Goal: Contribute content: Add original content to the website for others to see

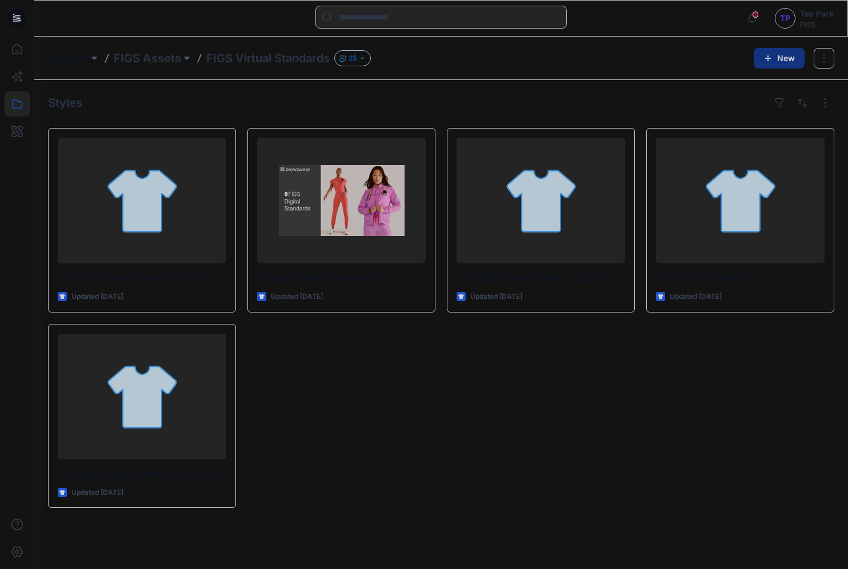
click at [66, 61] on p "Folders" at bounding box center [68, 58] width 41 height 16
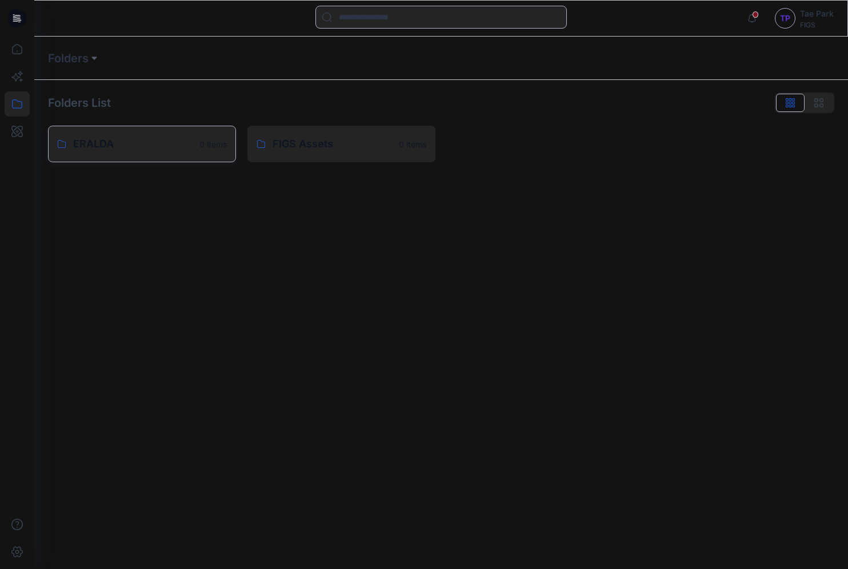
click at [134, 138] on p "ERALDA" at bounding box center [132, 144] width 119 height 16
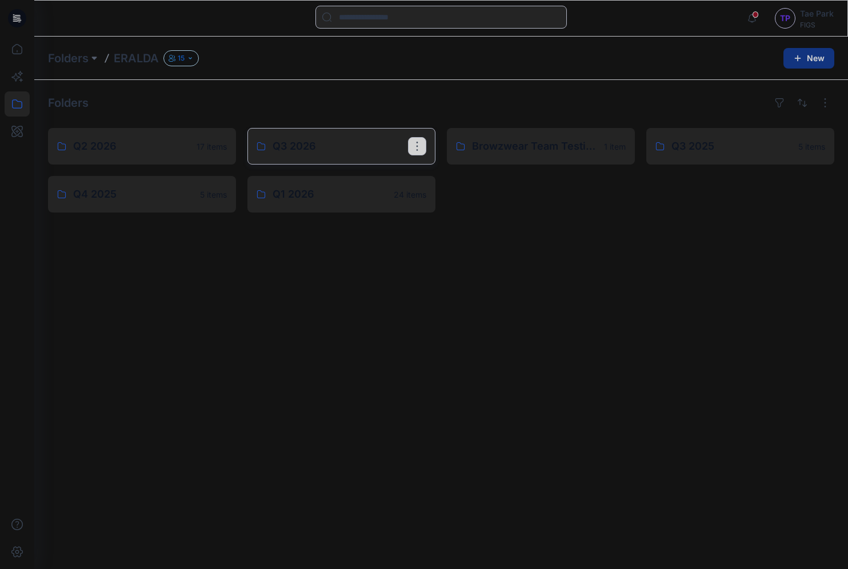
click at [278, 150] on p "Q3 2026" at bounding box center [339, 146] width 135 height 16
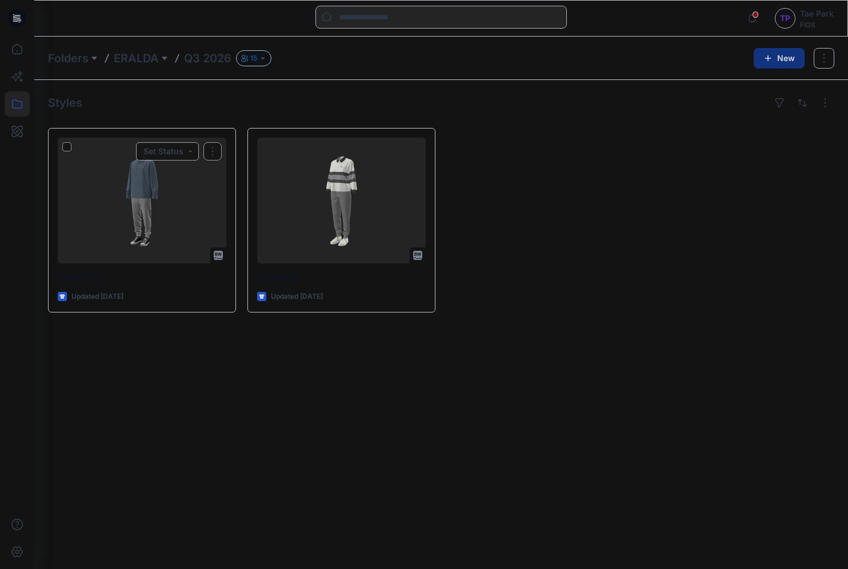
click at [41, 344] on div "Styles 1003372 Updated 4 days ago Set Status 1003145 Updated 4 months ago" at bounding box center [440, 324] width 813 height 489
drag, startPoint x: 161, startPoint y: 58, endPoint x: 136, endPoint y: 63, distance: 25.7
click at [256, 58] on p "15" at bounding box center [253, 58] width 7 height 13
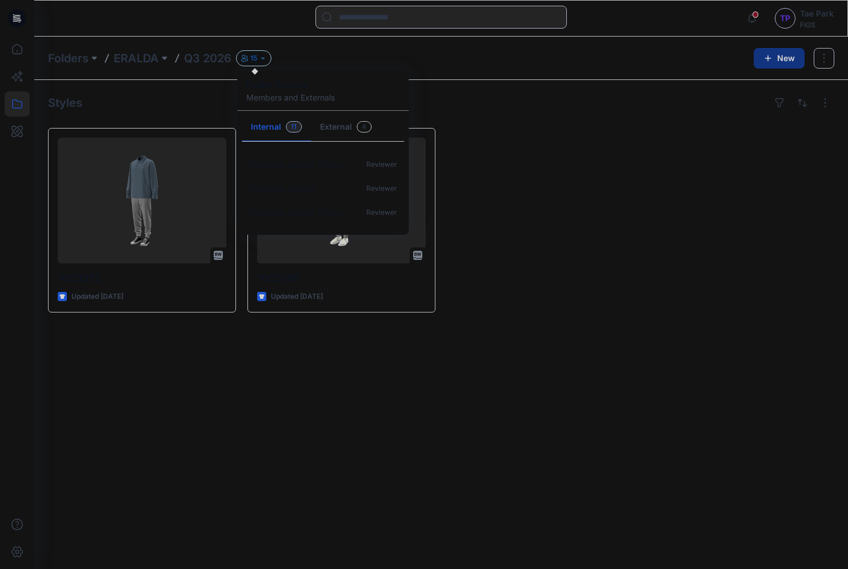
scroll to position [178, 0]
click at [600, 254] on div at bounding box center [541, 220] width 188 height 185
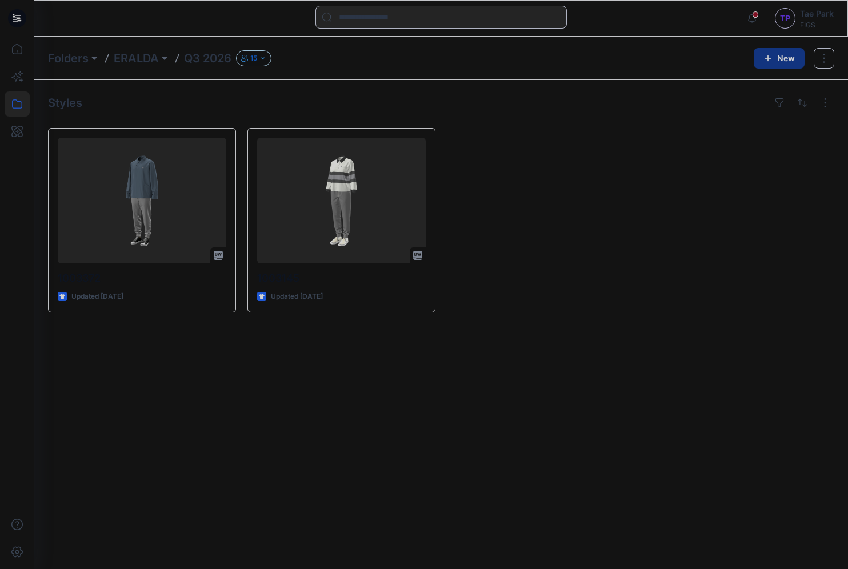
click at [539, 205] on div at bounding box center [541, 220] width 188 height 185
click at [781, 62] on button "New" at bounding box center [778, 58] width 51 height 21
click at [761, 81] on p "New Style" at bounding box center [744, 86] width 38 height 14
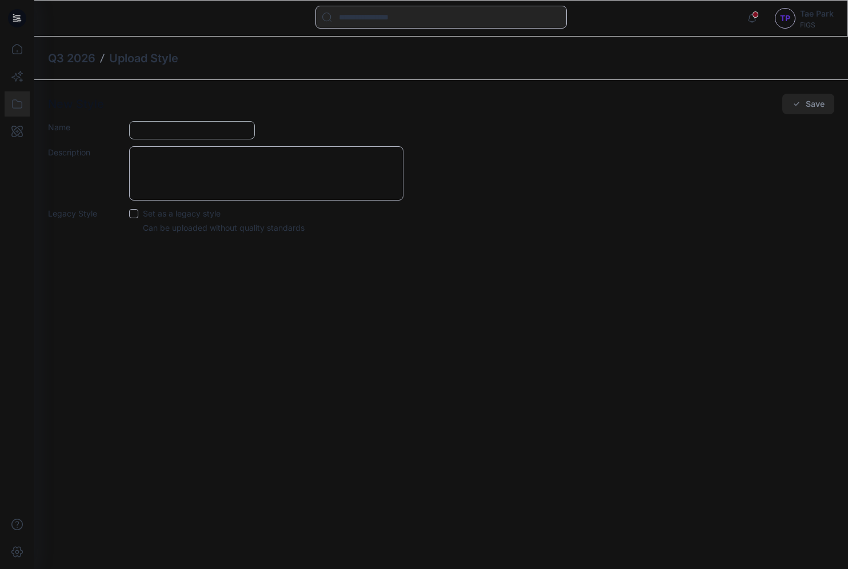
click at [162, 129] on input "Name" at bounding box center [192, 130] width 126 height 18
type input "*******"
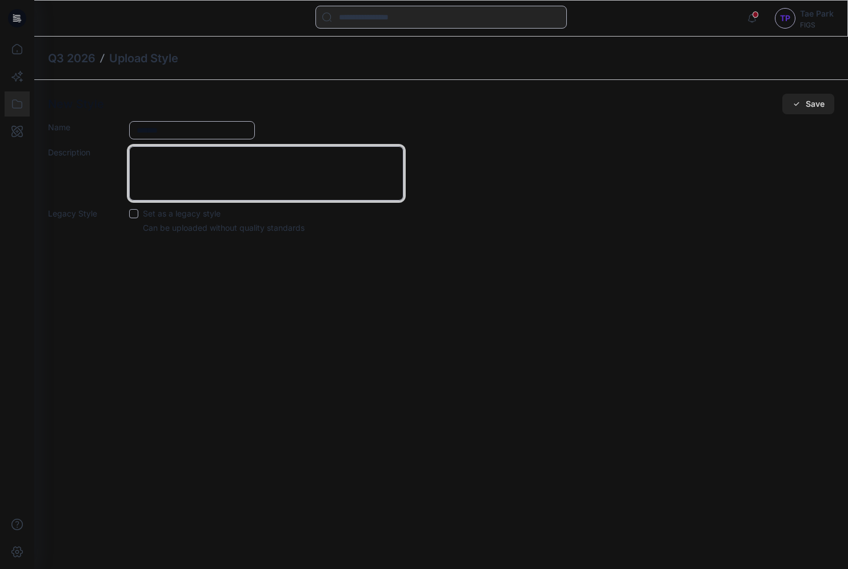
click at [197, 159] on textarea "Description" at bounding box center [266, 173] width 274 height 54
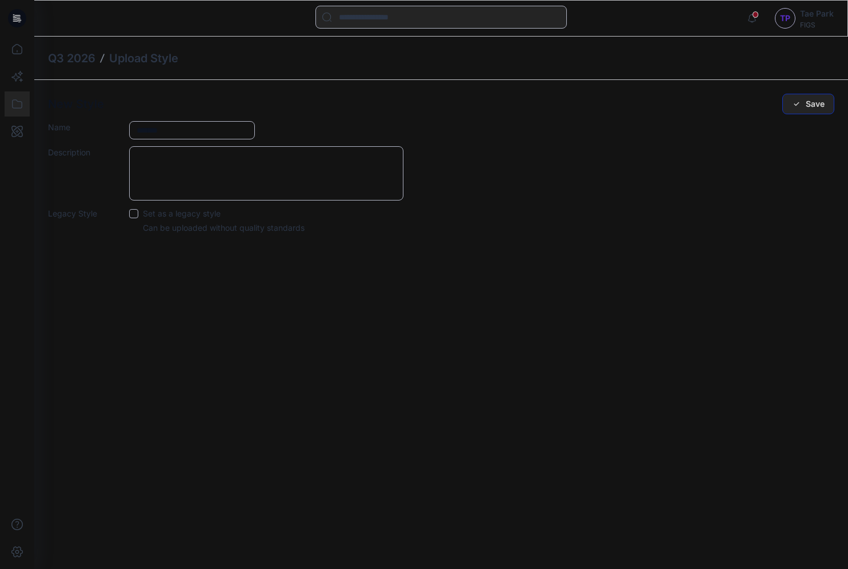
click at [805, 101] on button "Save" at bounding box center [808, 104] width 52 height 21
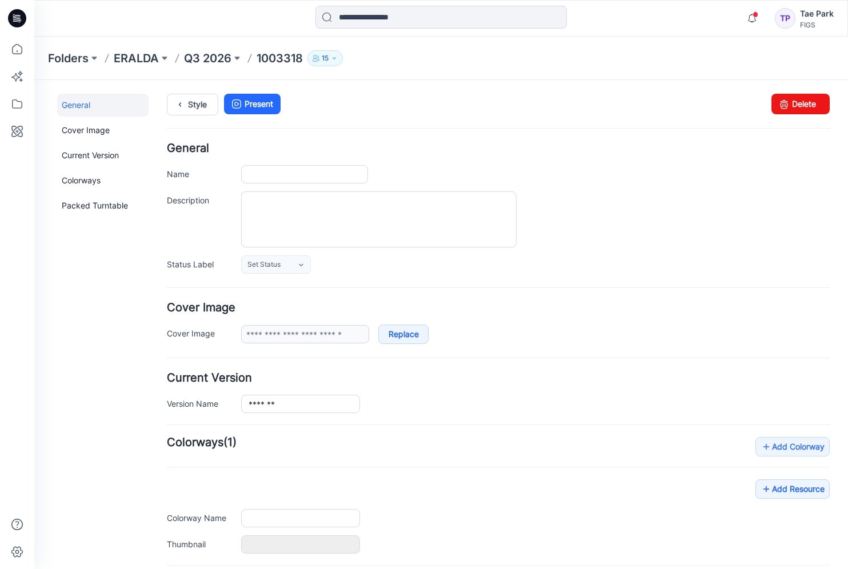
type input "*******"
type input "**********"
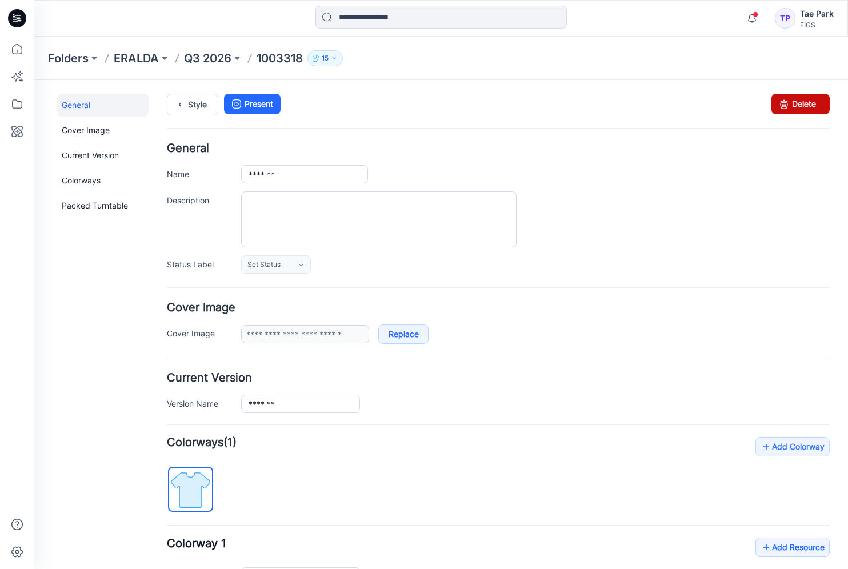
drag, startPoint x: 516, startPoint y: 141, endPoint x: 791, endPoint y: 106, distance: 277.0
click at [791, 106] on link "Delete" at bounding box center [800, 104] width 58 height 21
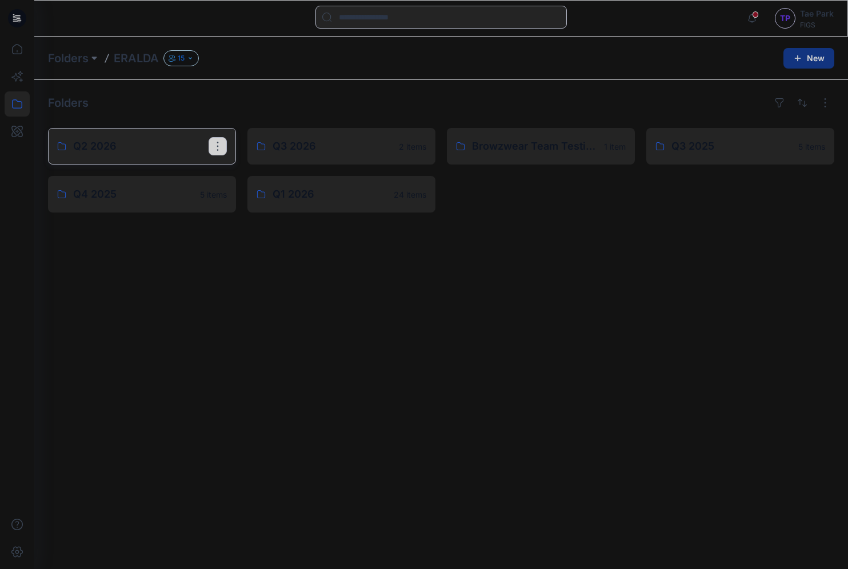
click at [143, 150] on p "Q2 2026" at bounding box center [140, 146] width 135 height 16
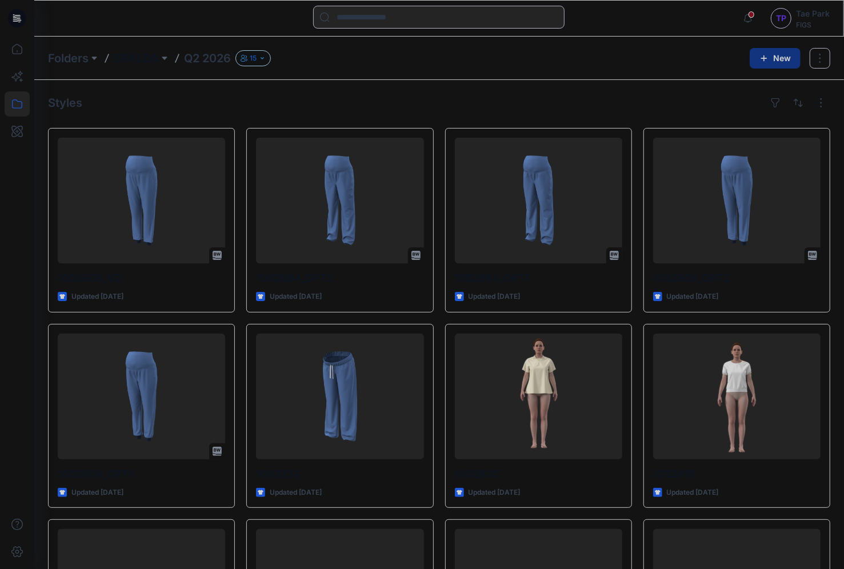
click at [147, 59] on p "ERALDA" at bounding box center [136, 58] width 45 height 16
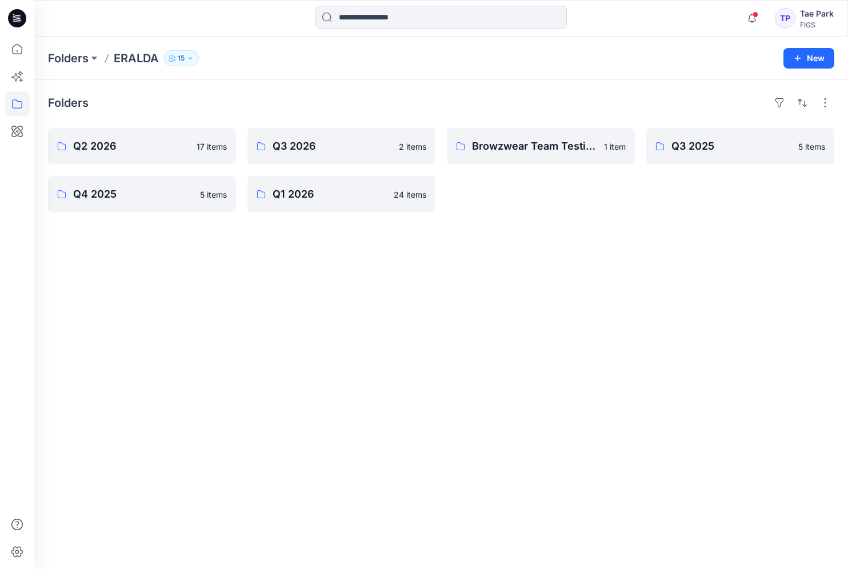
click at [812, 10] on div "Tae Park" at bounding box center [817, 14] width 34 height 14
click at [701, 273] on div "Folders Q2 2026 17 items Q4 2025 5 items Q3 2026 2 items Q1 2026 24 items Browz…" at bounding box center [440, 324] width 813 height 489
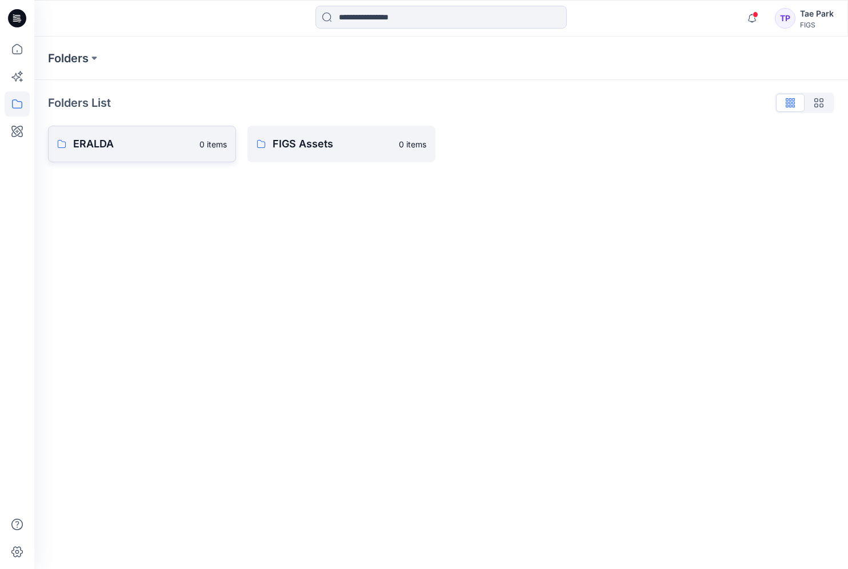
click at [146, 139] on p "ERALDA" at bounding box center [132, 144] width 119 height 16
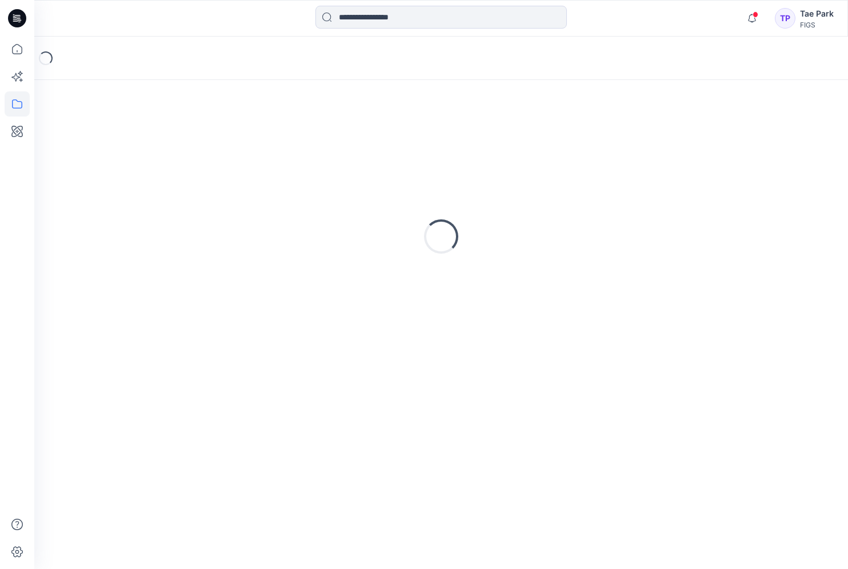
click at [146, 139] on div "Loading..." at bounding box center [441, 237] width 786 height 286
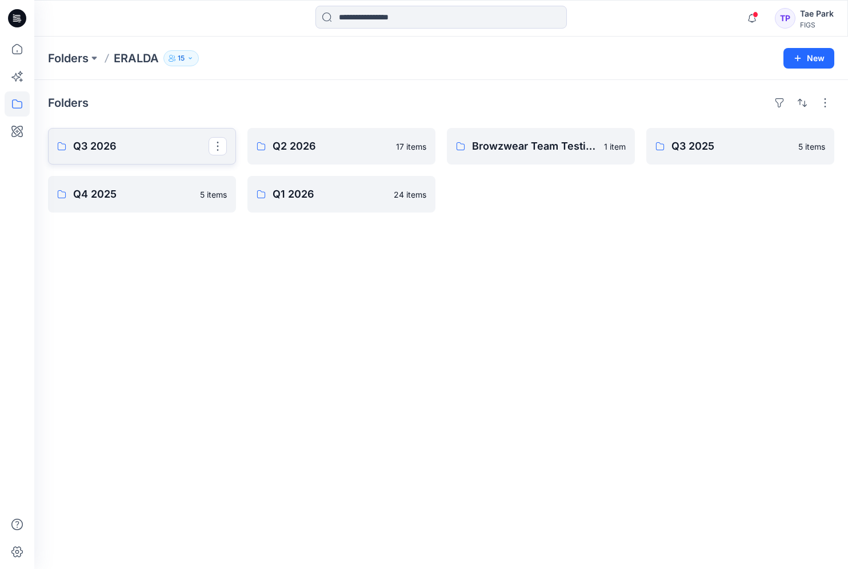
click at [160, 154] on p "Q3 2026" at bounding box center [140, 146] width 135 height 16
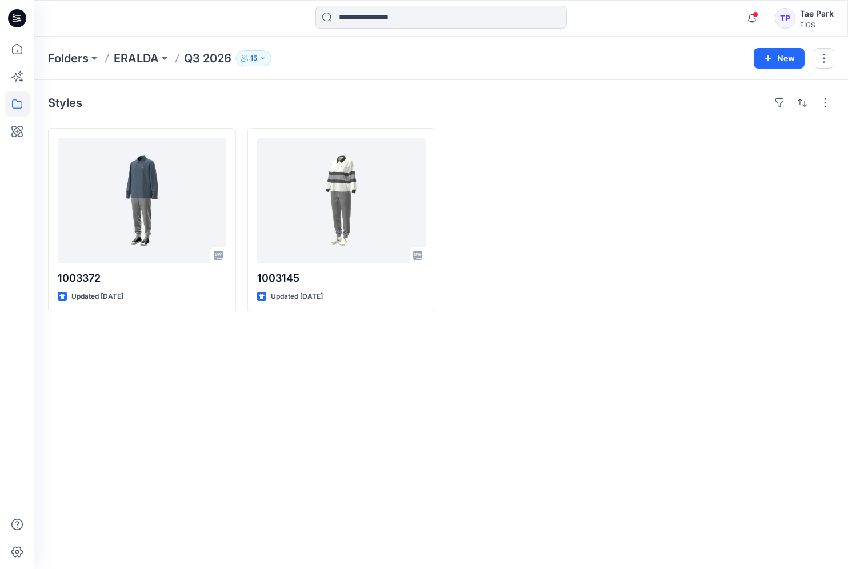
drag, startPoint x: 199, startPoint y: 374, endPoint x: 605, endPoint y: 141, distance: 468.3
click at [199, 374] on div "Styles 1003372 Updated 4 days ago 1003145 Updated 4 months ago" at bounding box center [440, 324] width 813 height 489
click at [775, 57] on button "New" at bounding box center [778, 58] width 51 height 21
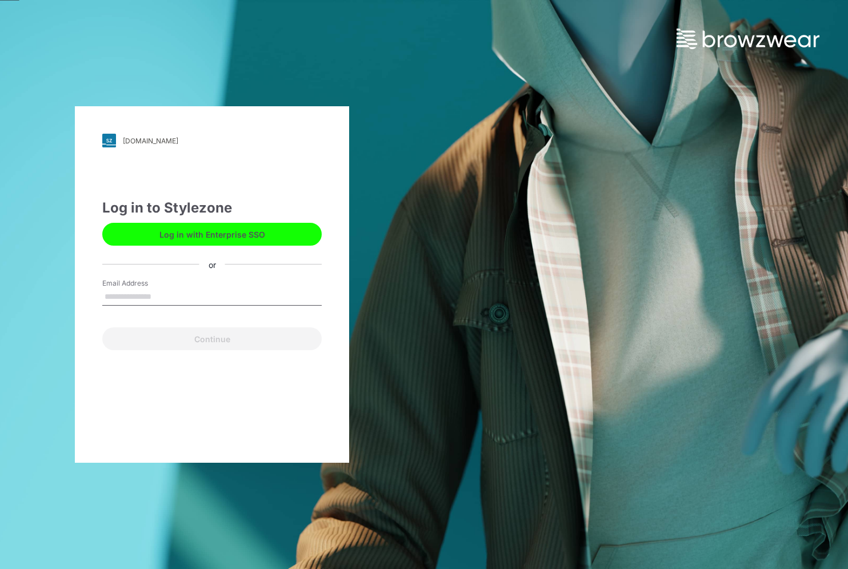
click at [176, 295] on input "Email Address" at bounding box center [211, 296] width 219 height 17
type input "**********"
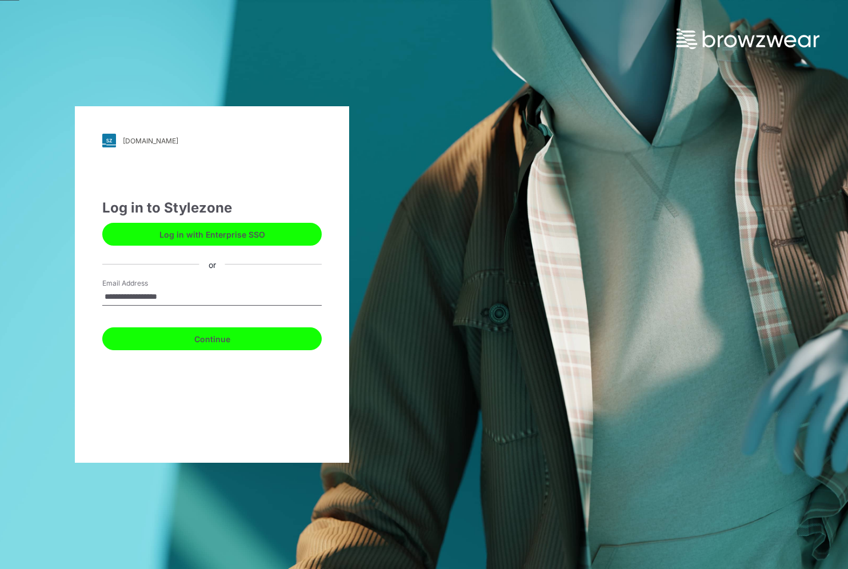
click at [214, 341] on button "Continue" at bounding box center [211, 338] width 219 height 23
click at [208, 340] on button "Continue" at bounding box center [211, 338] width 219 height 23
click at [209, 336] on button "Continue" at bounding box center [211, 338] width 219 height 23
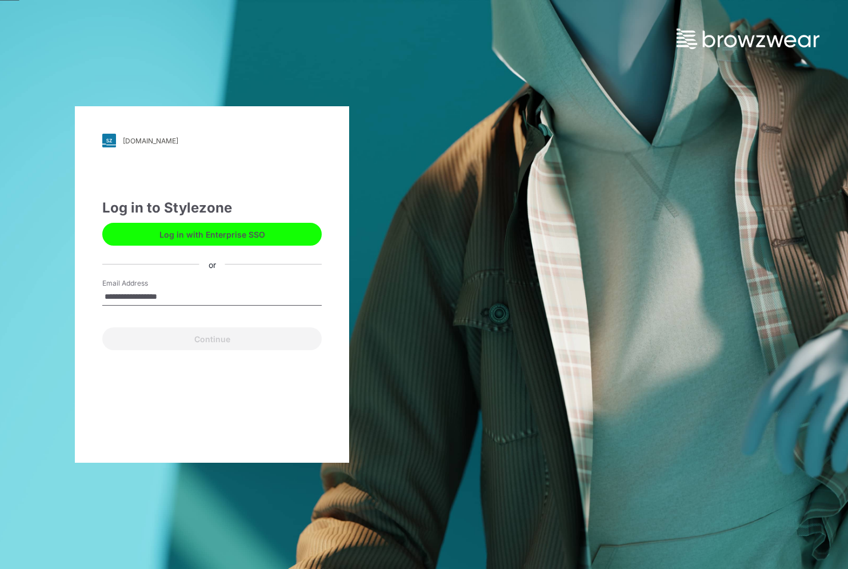
click at [201, 303] on input "**********" at bounding box center [211, 296] width 219 height 17
click at [154, 298] on input "Email Address" at bounding box center [211, 296] width 219 height 17
type input "**********"
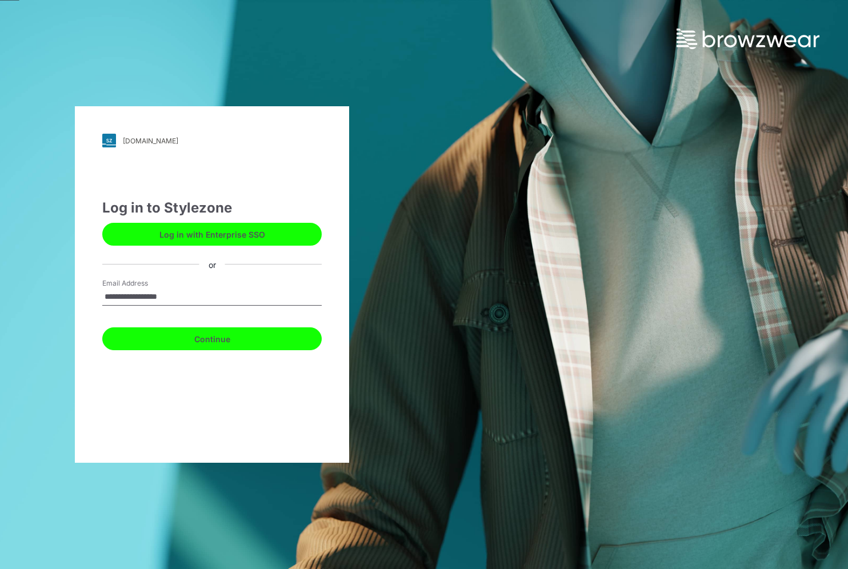
click at [247, 344] on button "Continue" at bounding box center [211, 338] width 219 height 23
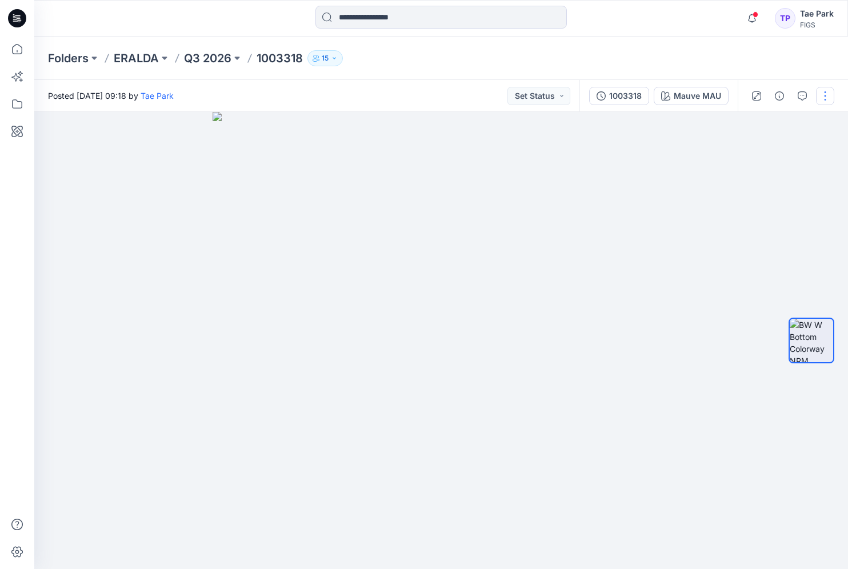
click at [825, 97] on button "button" at bounding box center [825, 96] width 18 height 18
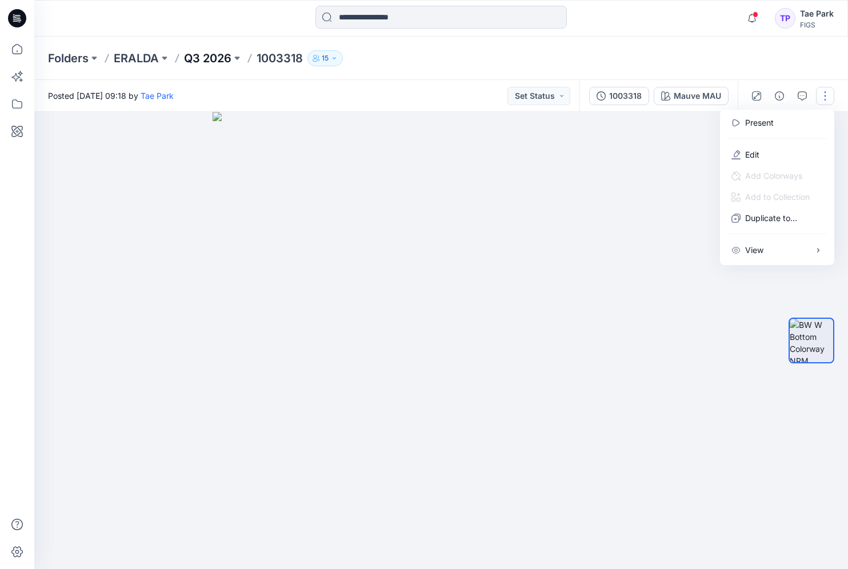
click at [217, 59] on p "Q3 2026" at bounding box center [207, 58] width 47 height 16
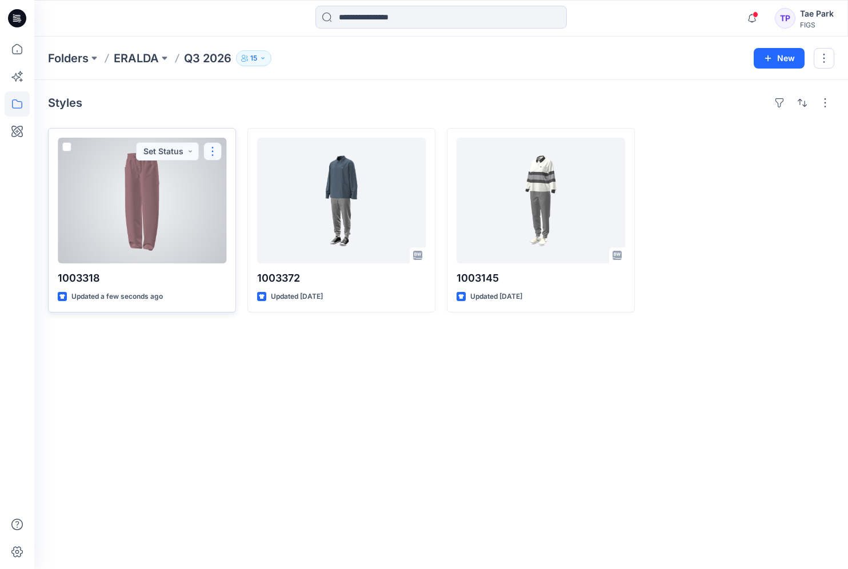
click at [214, 151] on button "button" at bounding box center [212, 151] width 18 height 18
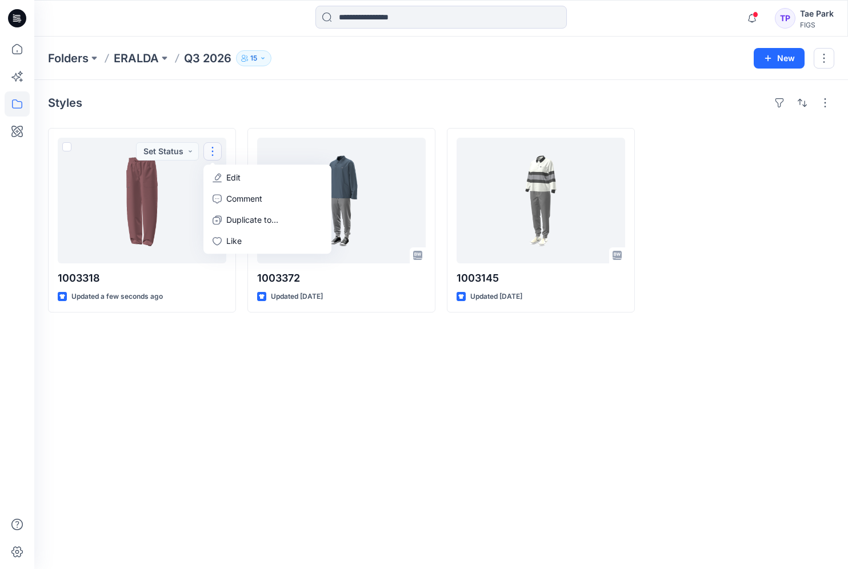
drag, startPoint x: 307, startPoint y: 372, endPoint x: 669, endPoint y: 189, distance: 405.2
click at [308, 372] on div "Styles 1003318 Updated a few seconds ago Set Status Edit Comment Duplicate to..…" at bounding box center [440, 324] width 813 height 489
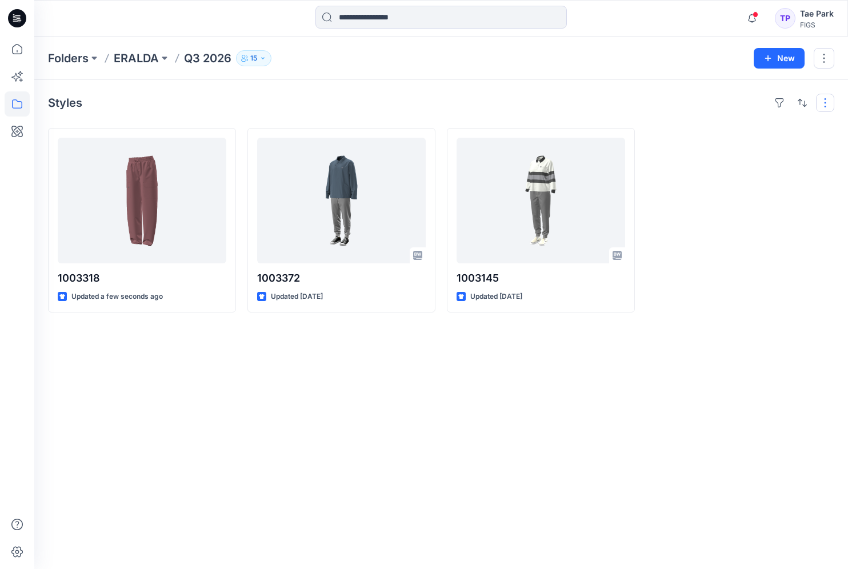
click at [829, 98] on button "button" at bounding box center [825, 103] width 18 height 18
click at [672, 322] on div "Styles Layout Grid Large Grid Folder View Compact Card Card View Card Info 1003…" at bounding box center [440, 324] width 813 height 489
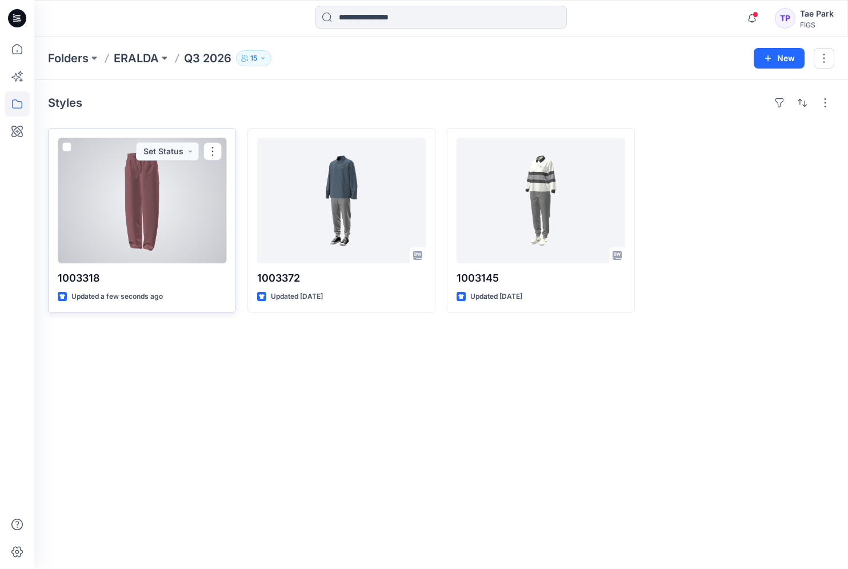
click at [65, 144] on span at bounding box center [66, 146] width 9 height 9
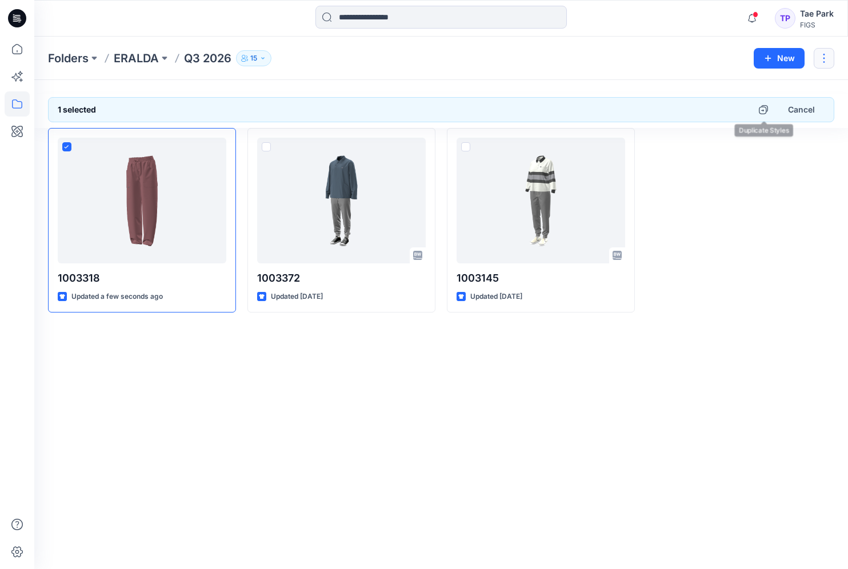
click at [828, 57] on button "button" at bounding box center [823, 58] width 21 height 21
click at [768, 214] on div at bounding box center [740, 220] width 188 height 185
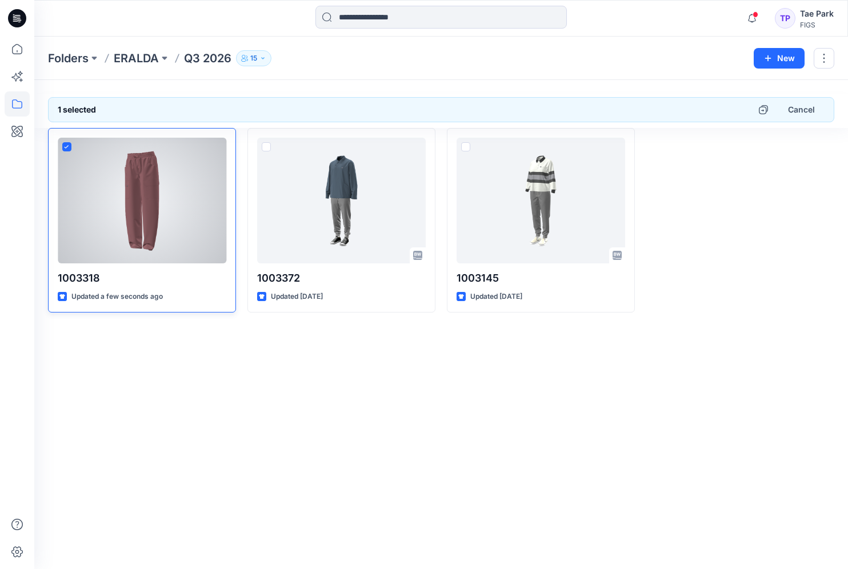
drag, startPoint x: 109, startPoint y: 275, endPoint x: 71, endPoint y: 278, distance: 37.8
click at [71, 278] on p "1003318" at bounding box center [142, 278] width 169 height 16
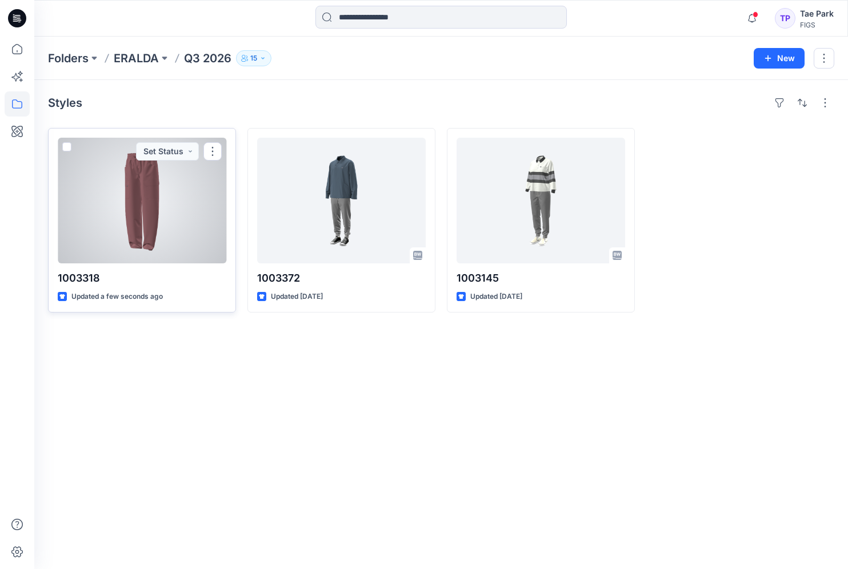
click at [78, 278] on p "1003318" at bounding box center [142, 278] width 169 height 16
click at [189, 150] on button "Set Status" at bounding box center [167, 151] width 63 height 18
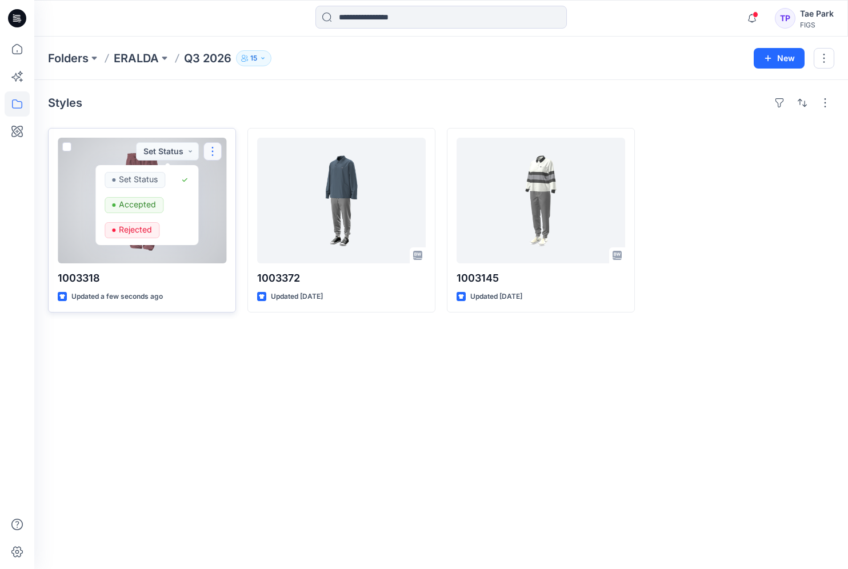
click at [210, 151] on button "button" at bounding box center [212, 151] width 18 height 18
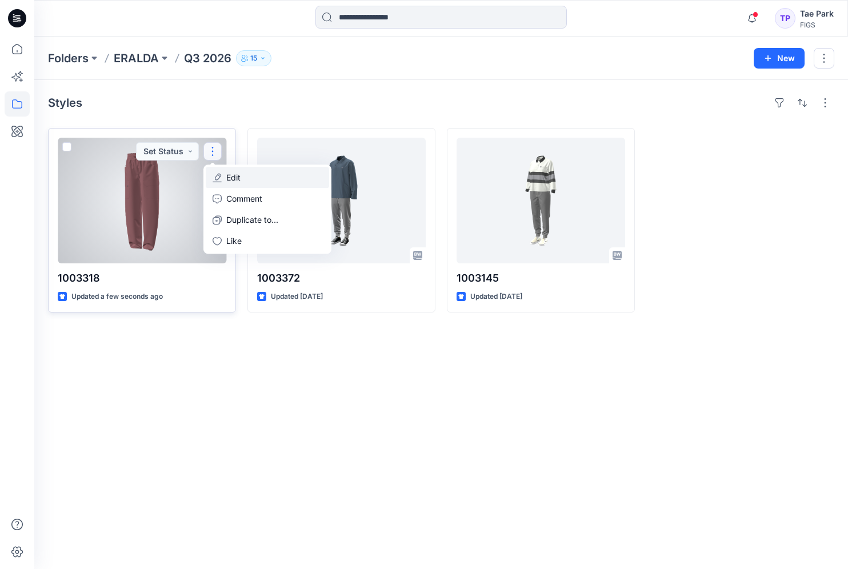
click at [235, 185] on button "Edit" at bounding box center [267, 177] width 123 height 21
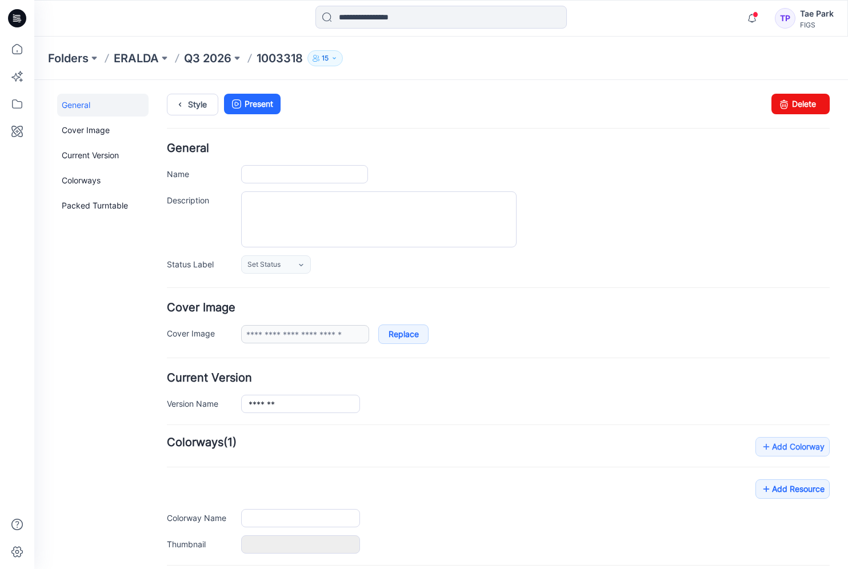
type input "*******"
type input "*********"
type input "**********"
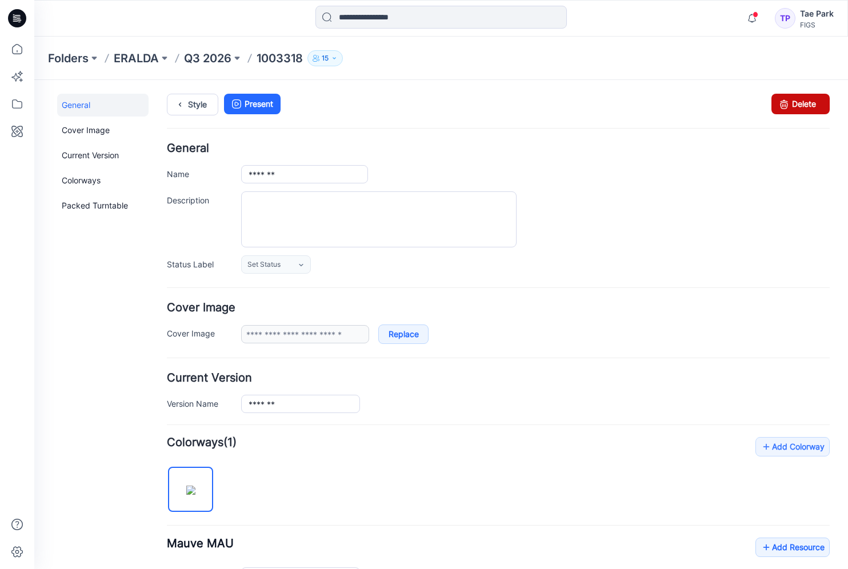
drag, startPoint x: 794, startPoint y: 103, endPoint x: 510, endPoint y: 141, distance: 287.0
click at [794, 103] on link "Delete" at bounding box center [800, 104] width 58 height 21
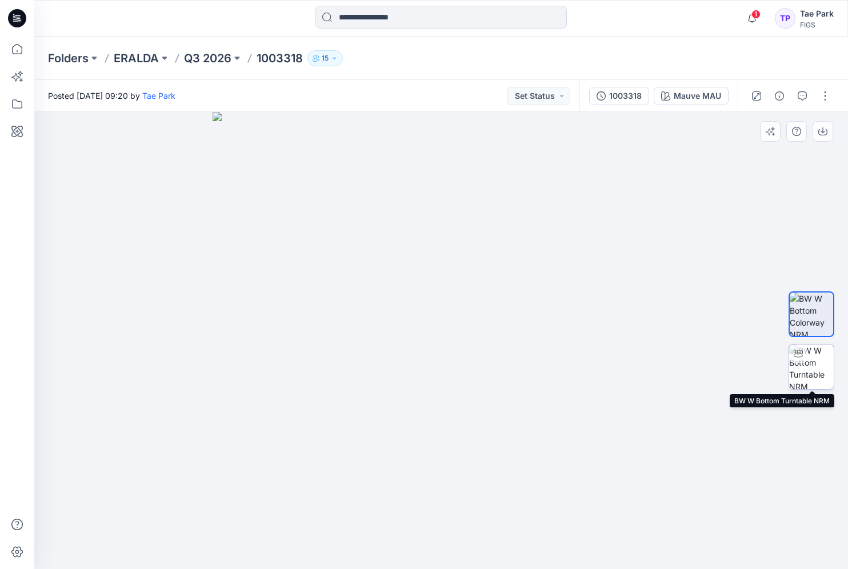
click at [825, 370] on img at bounding box center [811, 366] width 45 height 45
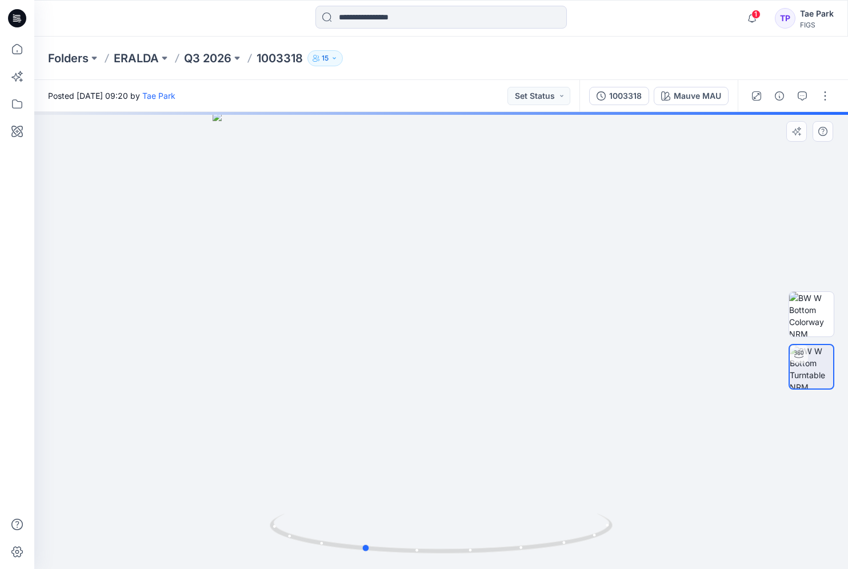
drag, startPoint x: 526, startPoint y: 317, endPoint x: 447, endPoint y: 315, distance: 78.3
click at [447, 315] on div at bounding box center [440, 340] width 813 height 457
drag, startPoint x: 538, startPoint y: 460, endPoint x: 465, endPoint y: 462, distance: 72.6
click at [465, 462] on div at bounding box center [440, 340] width 813 height 457
